Goal: Transaction & Acquisition: Purchase product/service

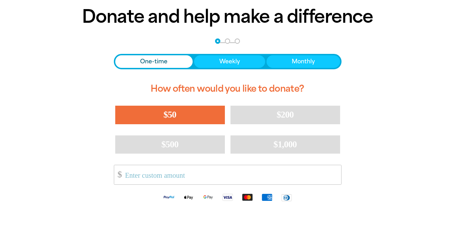
click at [192, 122] on button "$50" at bounding box center [170, 115] width 110 height 18
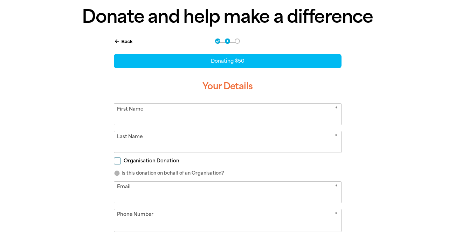
click at [267, 117] on input "First Name" at bounding box center [227, 114] width 227 height 21
type input "[PERSON_NAME]"
click at [173, 139] on input "Last Name" at bounding box center [227, 141] width 227 height 21
type input "[PERSON_NAME]"
click at [159, 163] on span "Organisation Donation" at bounding box center [152, 161] width 56 height 7
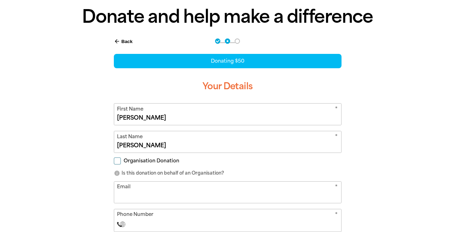
click at [121, 163] on input "Organisation Donation" at bounding box center [117, 161] width 7 height 7
checkbox input "true"
click at [169, 195] on input "Organisation Name" at bounding box center [227, 192] width 227 height 21
type input "PROSH"
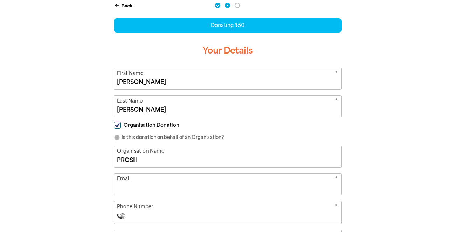
scroll to position [93, 0]
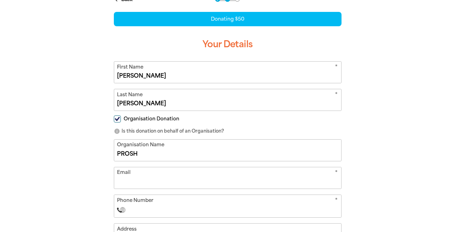
click at [170, 181] on input "Email" at bounding box center [227, 177] width 227 height 21
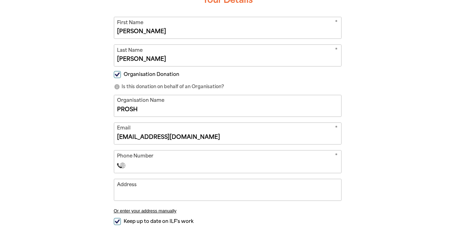
scroll to position [140, 0]
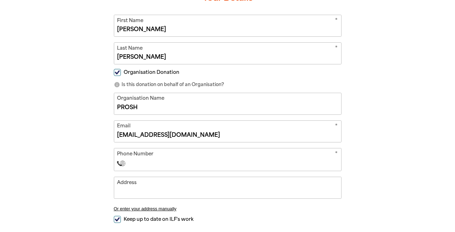
click at [192, 133] on input "[EMAIL_ADDRESS][DOMAIN_NAME]" at bounding box center [227, 131] width 227 height 21
type input "b"
type input "[EMAIL_ADDRESS][DOMAIN_NAME]"
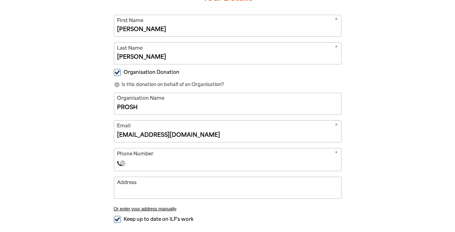
click at [172, 164] on input "Phone Number" at bounding box center [234, 163] width 207 height 8
type input "[PHONE_NUMBER]"
click at [178, 190] on input "Address" at bounding box center [227, 187] width 227 height 21
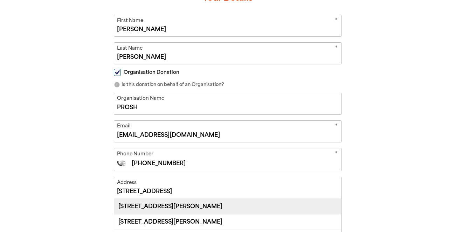
click at [182, 211] on div "[STREET_ADDRESS][PERSON_NAME]" at bounding box center [227, 206] width 227 height 15
type input "[STREET_ADDRESS][PERSON_NAME]"
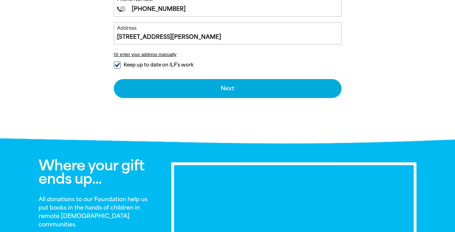
scroll to position [302, 0]
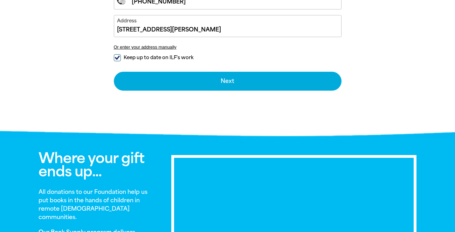
click at [115, 61] on div "Keep up to date on ILF's work" at bounding box center [228, 59] width 228 height 8
click at [116, 58] on input "Keep up to date on ILF's work" at bounding box center [117, 57] width 7 height 7
checkbox input "false"
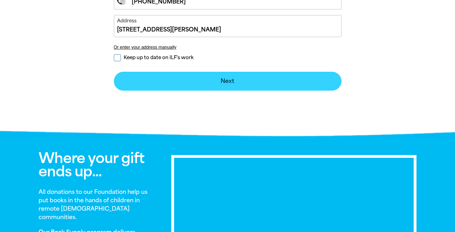
click at [150, 80] on button "Next chevron_right" at bounding box center [228, 81] width 228 height 19
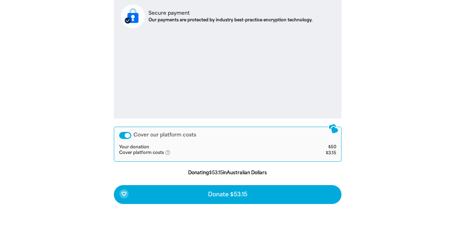
scroll to position [206, 0]
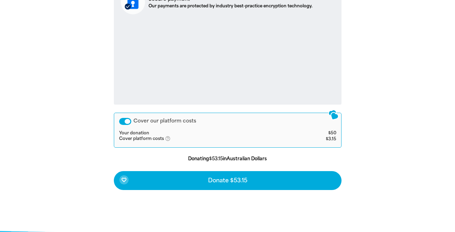
click at [130, 118] on div "Cover our platform costs" at bounding box center [125, 121] width 12 height 7
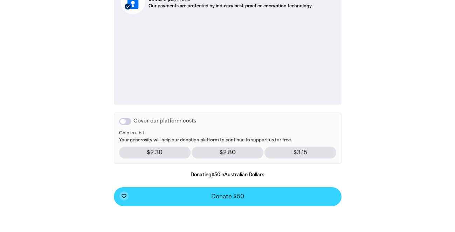
click at [154, 195] on button "favorite_border Donate $50" at bounding box center [228, 196] width 228 height 19
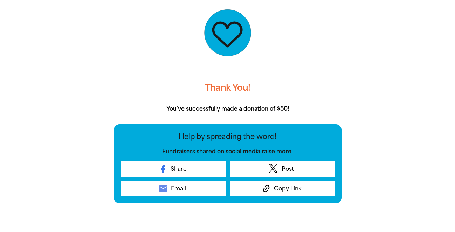
scroll to position [98, 0]
